Goal: Information Seeking & Learning: Learn about a topic

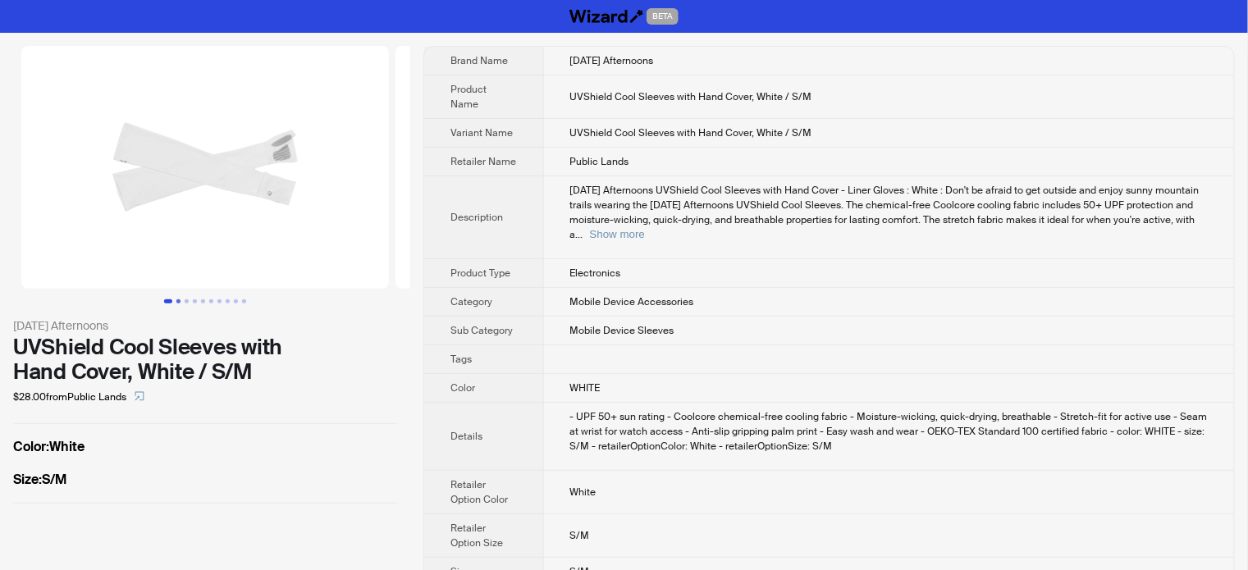
click at [178, 301] on button "Go to slide 2" at bounding box center [178, 302] width 4 height 4
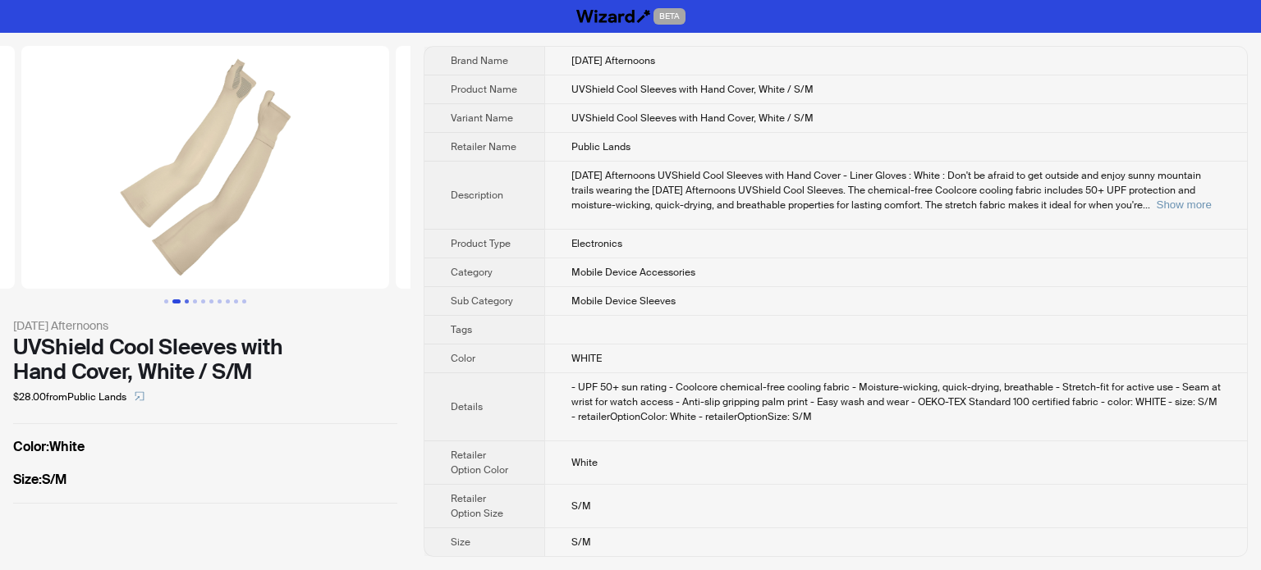
click at [185, 303] on button "Go to slide 3" at bounding box center [187, 302] width 4 height 4
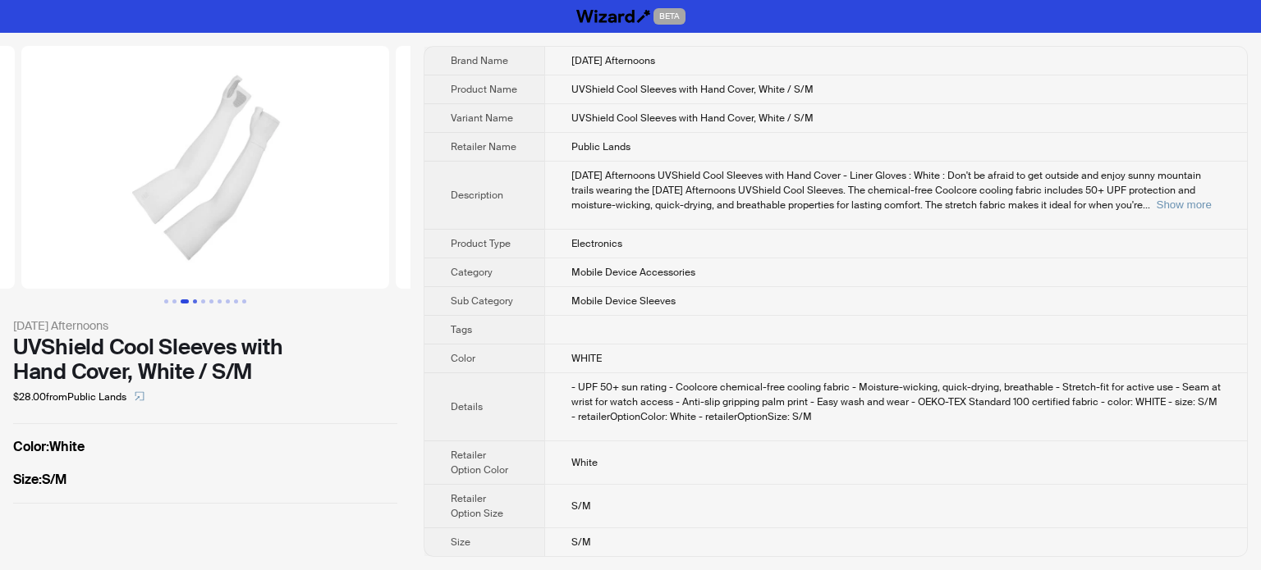
click at [197, 303] on button "Go to slide 4" at bounding box center [195, 302] width 4 height 4
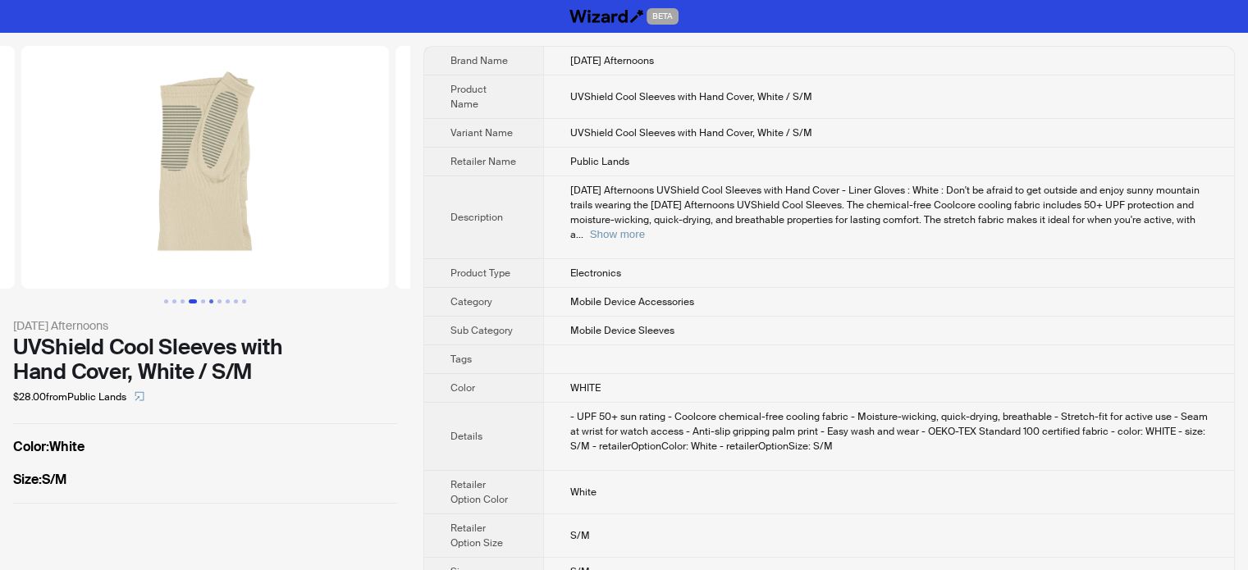
click at [212, 304] on button "Go to slide 6" at bounding box center [211, 302] width 4 height 4
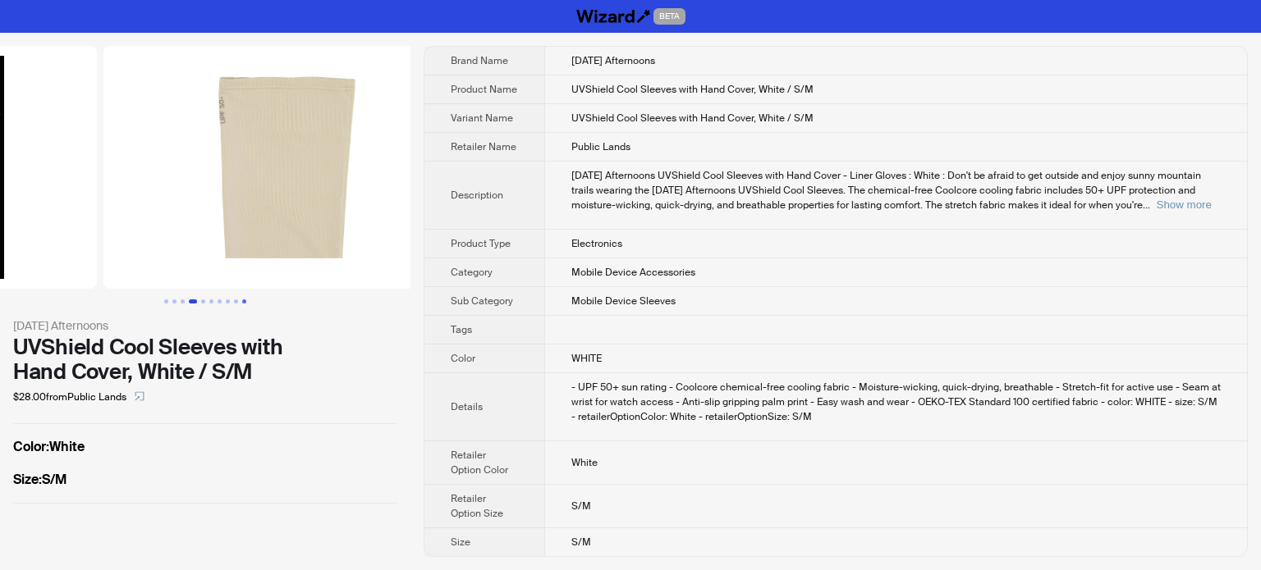
click at [242, 304] on button "Go to slide 10" at bounding box center [244, 302] width 4 height 4
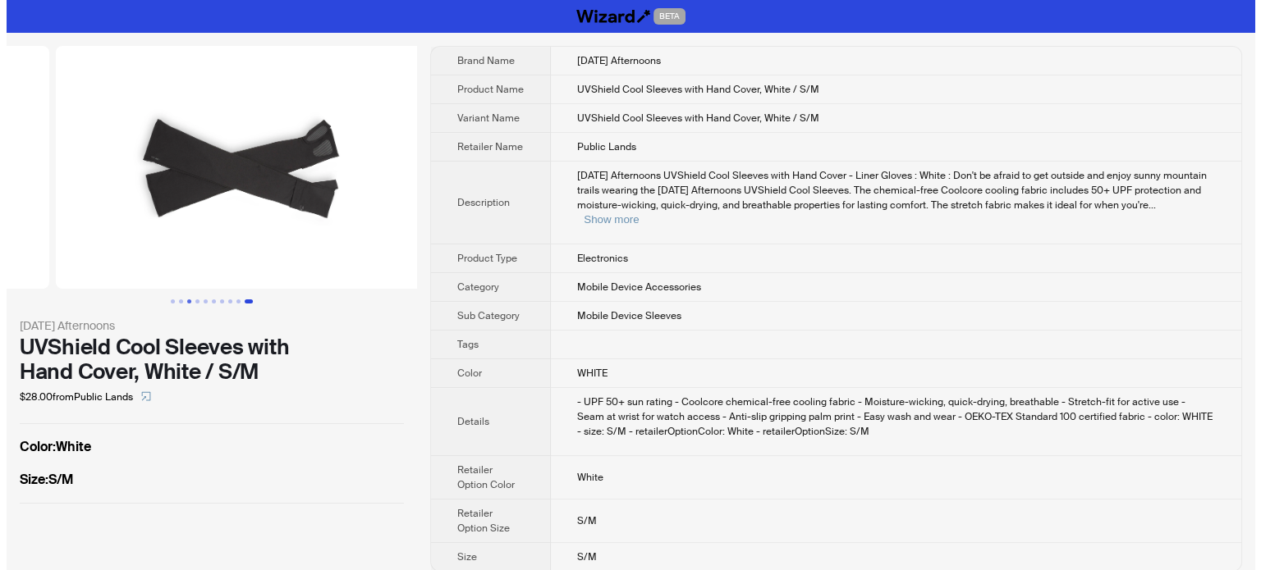
scroll to position [0, 3368]
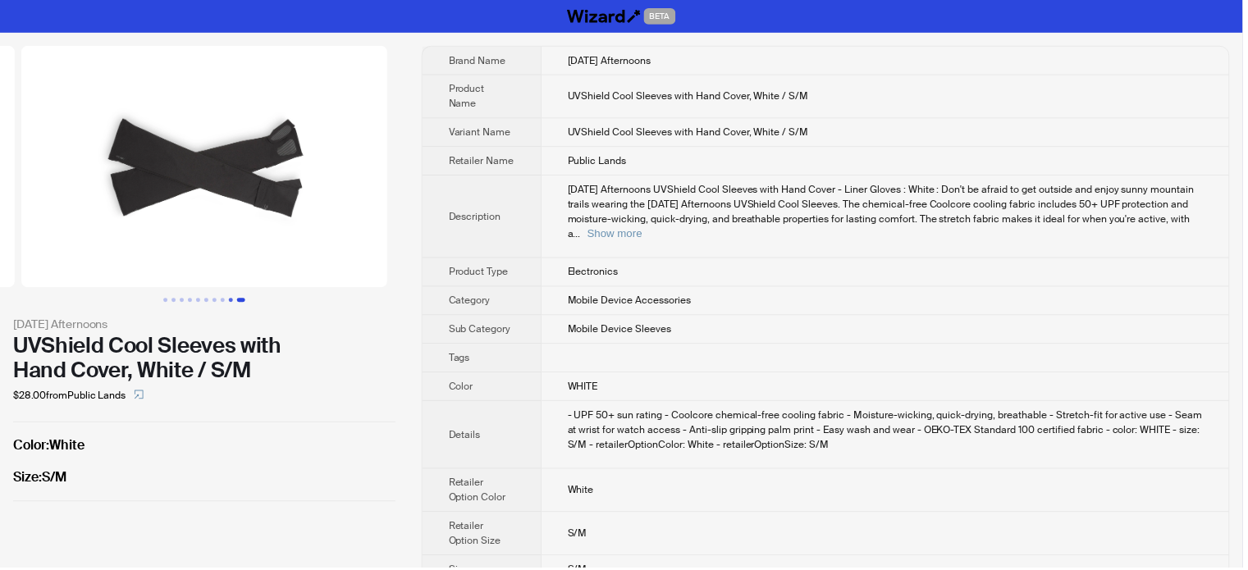
click at [233, 300] on button "Go to slide 9" at bounding box center [232, 302] width 4 height 4
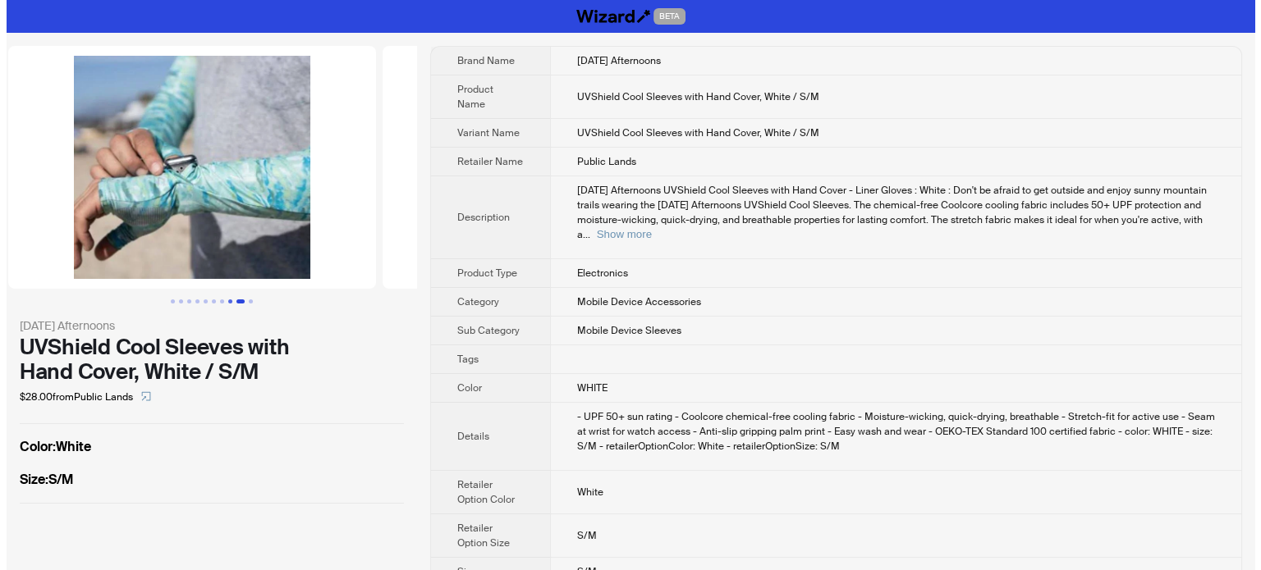
scroll to position [0, 2994]
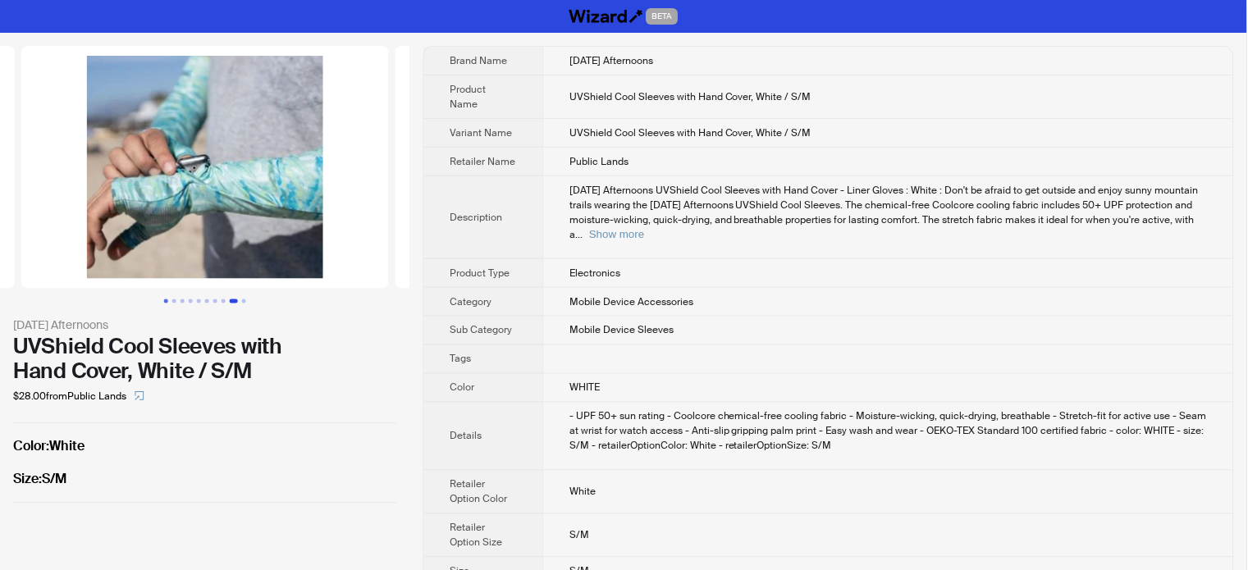
click at [164, 300] on button "Go to slide 1" at bounding box center [166, 302] width 4 height 4
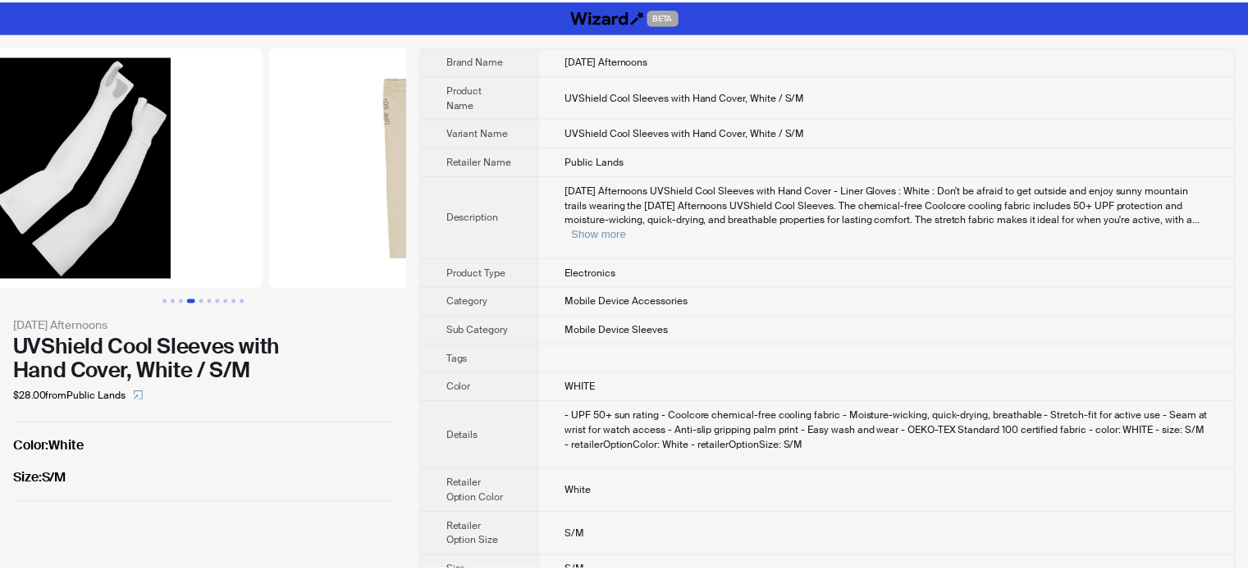
scroll to position [0, 222]
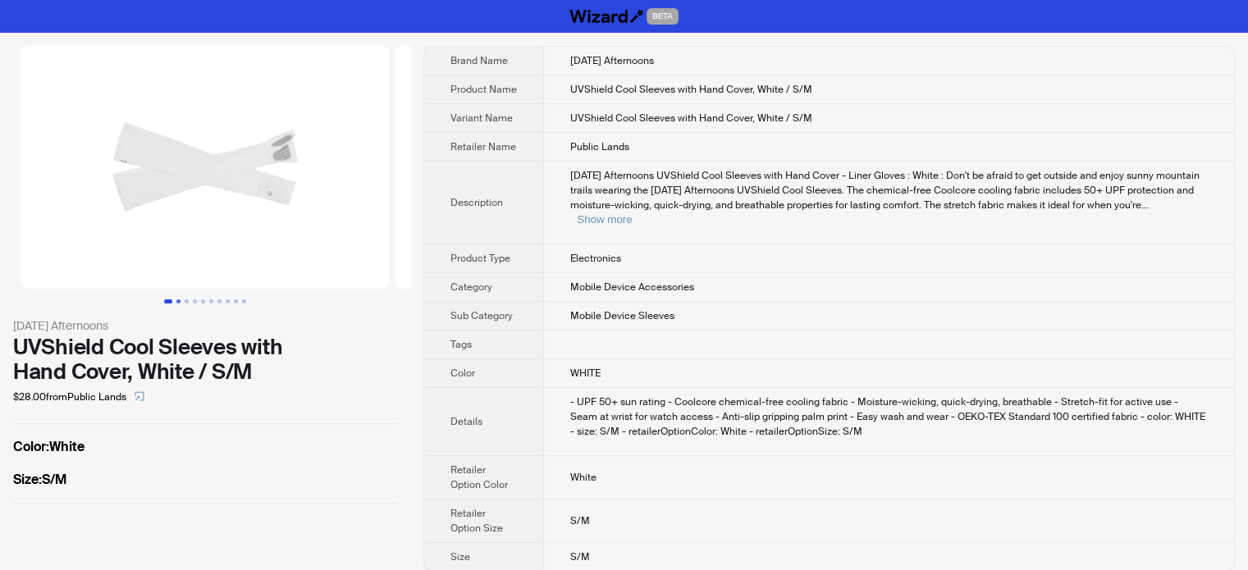
click at [177, 301] on button "Go to slide 2" at bounding box center [178, 302] width 4 height 4
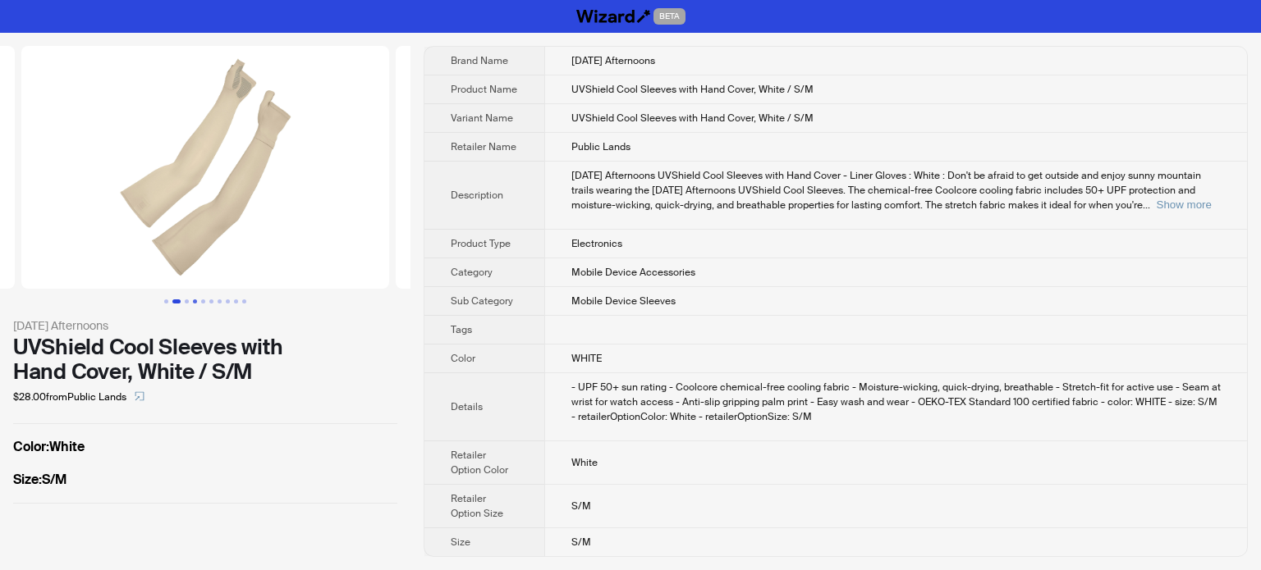
click at [193, 304] on button "Go to slide 4" at bounding box center [195, 302] width 4 height 4
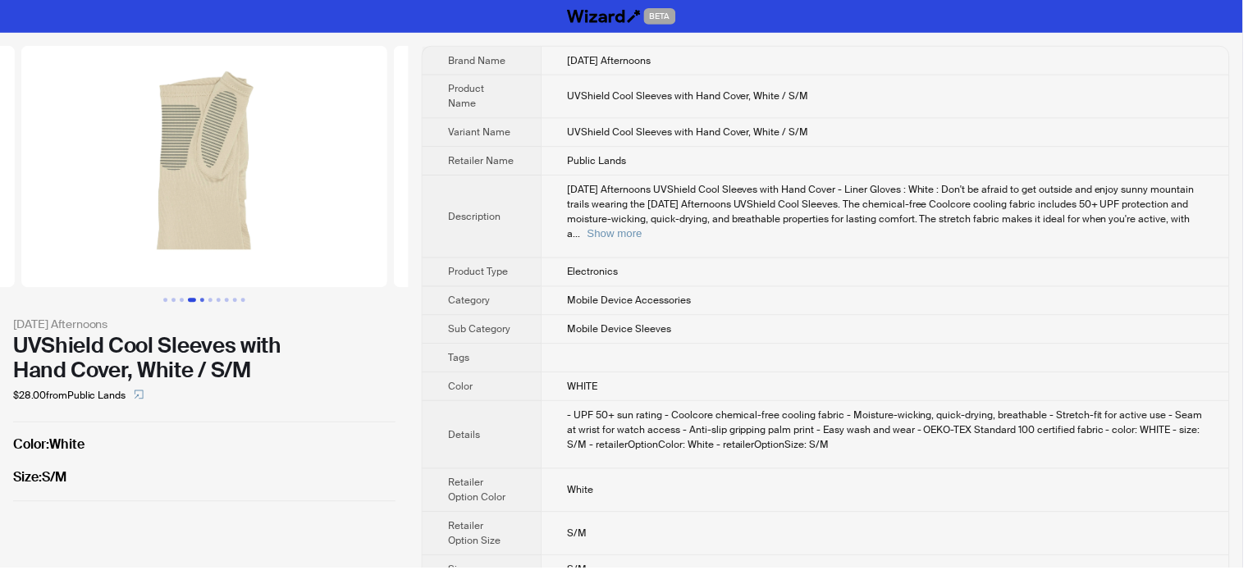
click at [204, 301] on button "Go to slide 5" at bounding box center [203, 302] width 4 height 4
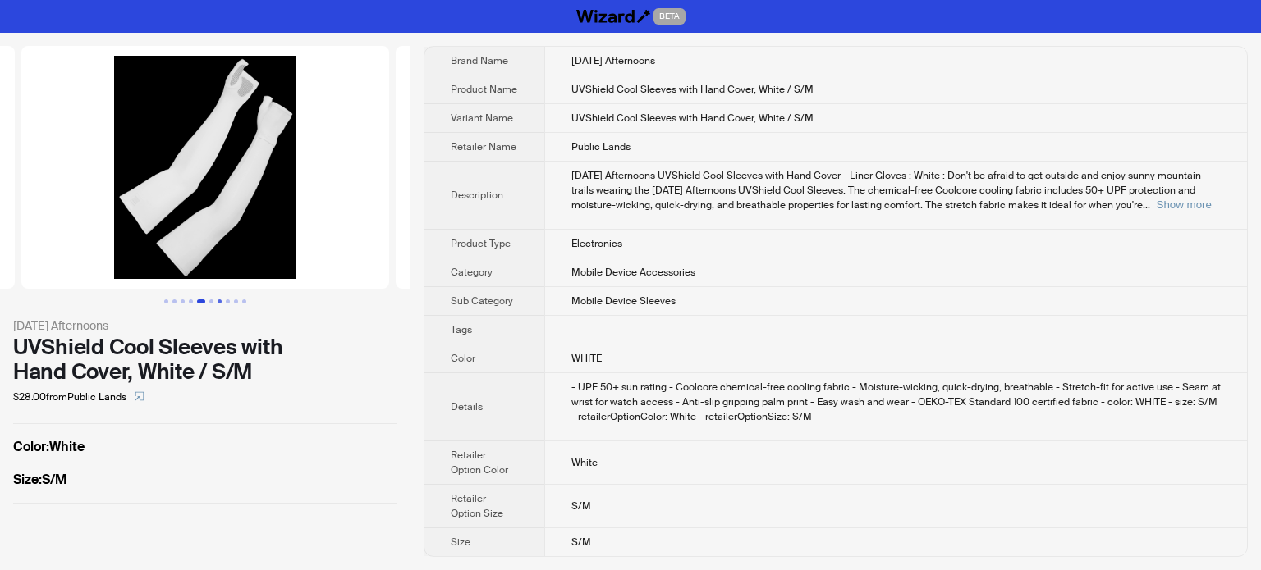
click at [221, 301] on button "Go to slide 7" at bounding box center [219, 302] width 4 height 4
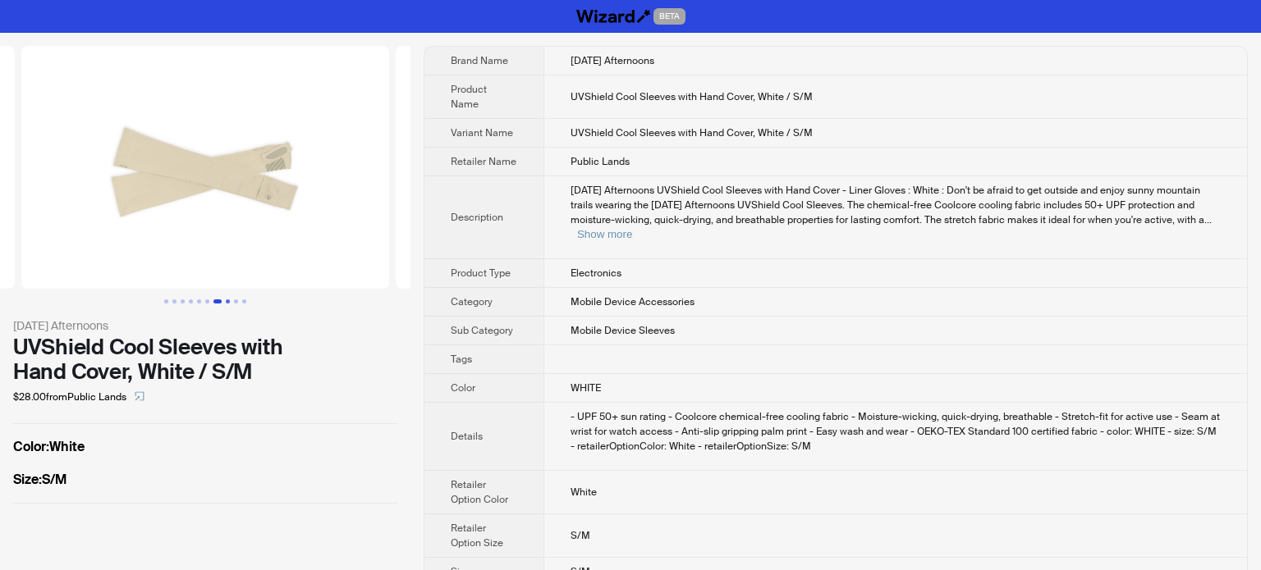
click at [227, 301] on button "Go to slide 8" at bounding box center [228, 302] width 4 height 4
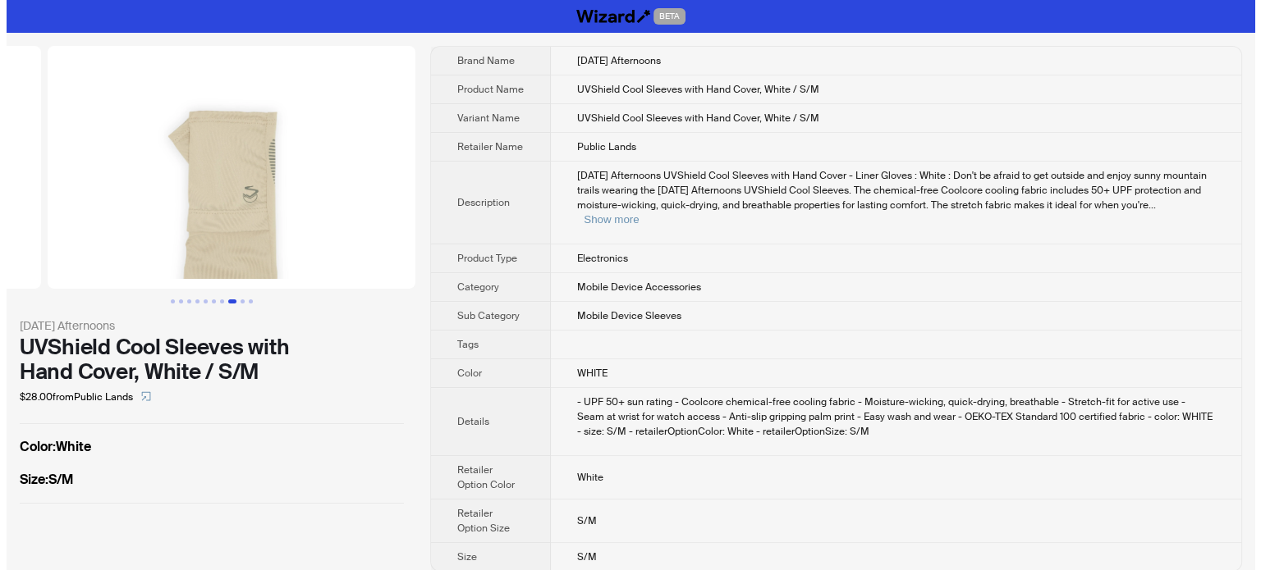
scroll to position [0, 2620]
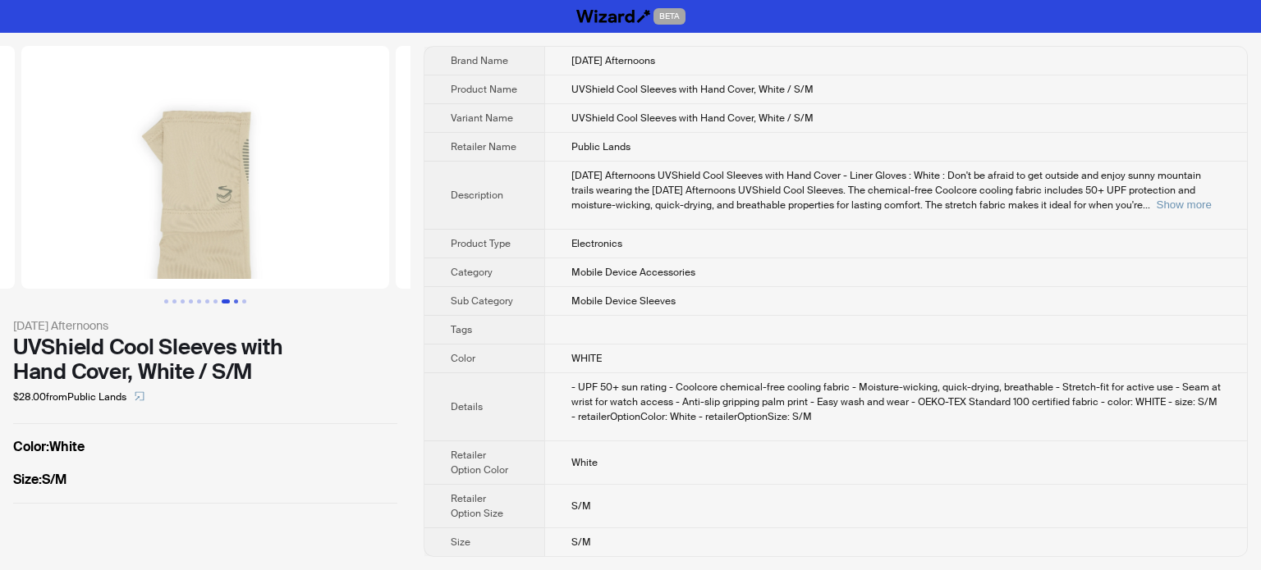
click at [234, 304] on button "Go to slide 9" at bounding box center [236, 302] width 4 height 4
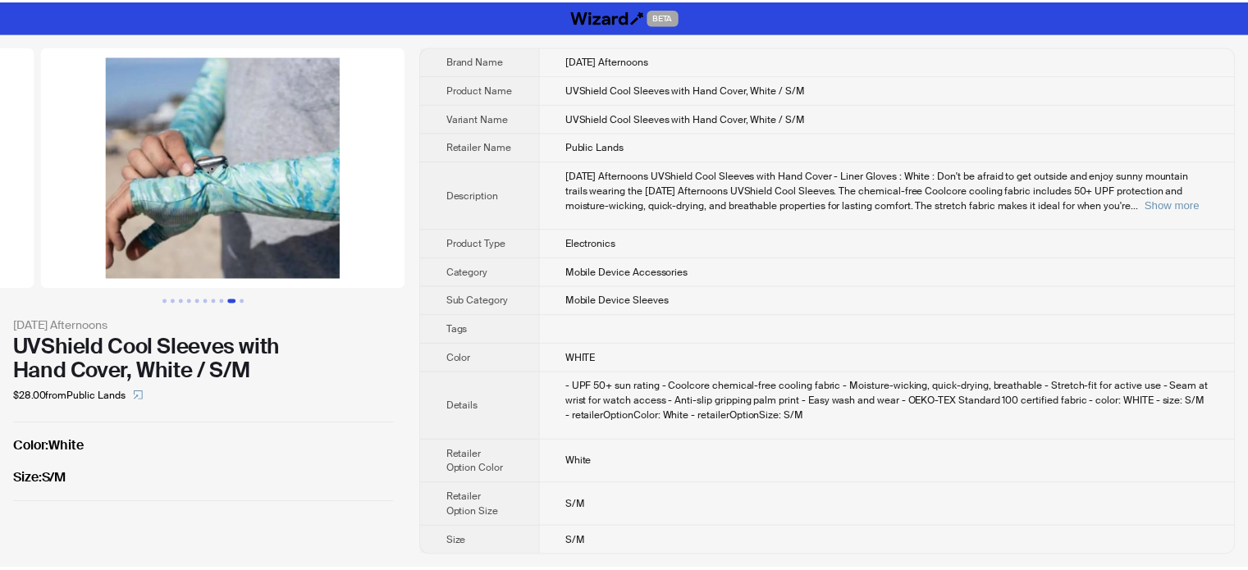
scroll to position [0, 2994]
